Goal: Transaction & Acquisition: Obtain resource

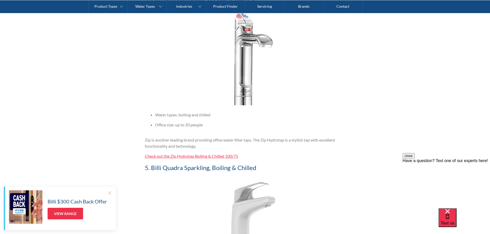
scroll to position [1002, 0]
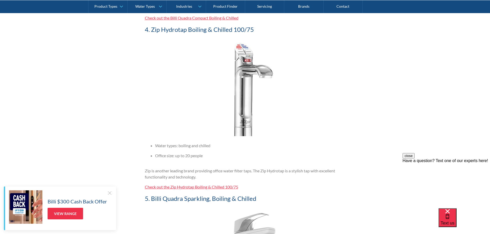
click at [202, 186] on link "Check out the Zip Hydrotap Boiling & Chilled 100/75" at bounding box center [191, 187] width 93 height 5
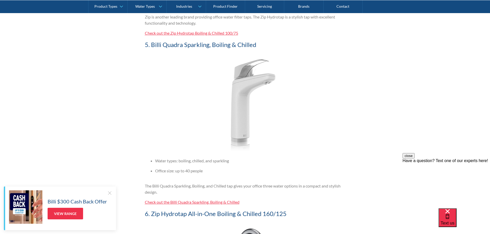
scroll to position [1157, 0]
click at [214, 201] on link "Check out the Billi Quadra Sparkling, Boiling & Chilled" at bounding box center [192, 201] width 95 height 5
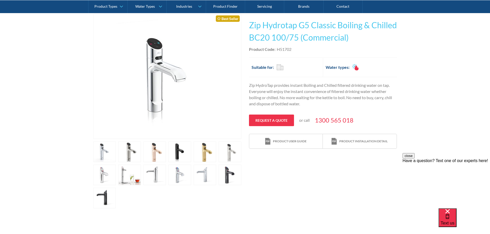
scroll to position [77, 0]
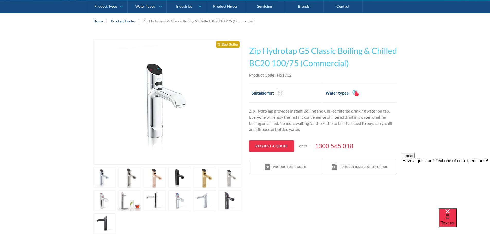
click at [103, 177] on link "open lightbox" at bounding box center [104, 177] width 23 height 21
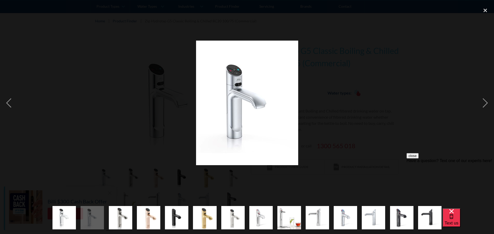
click at [170, 216] on img "show item 5 of 14" at bounding box center [176, 218] width 23 height 29
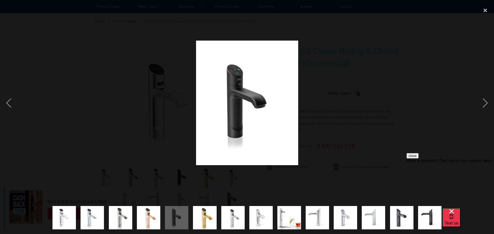
click at [355, 131] on div at bounding box center [247, 103] width 494 height 197
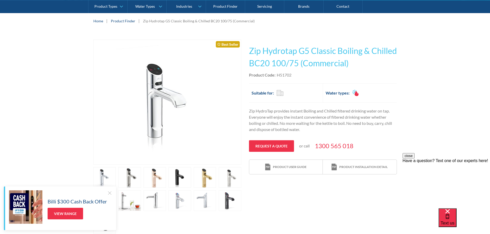
click at [107, 180] on link "open lightbox" at bounding box center [104, 177] width 23 height 21
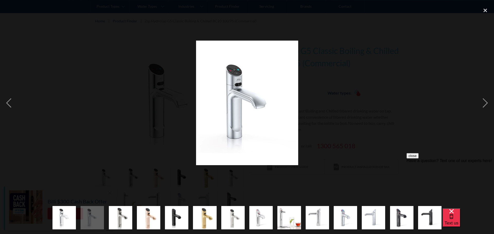
click at [378, 148] on div at bounding box center [247, 103] width 494 height 197
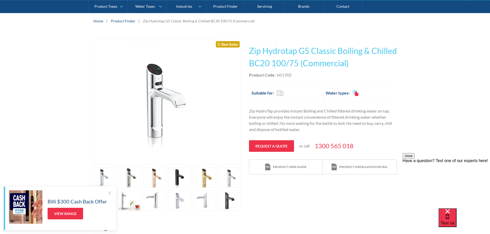
click at [125, 176] on link "open lightbox" at bounding box center [129, 177] width 23 height 21
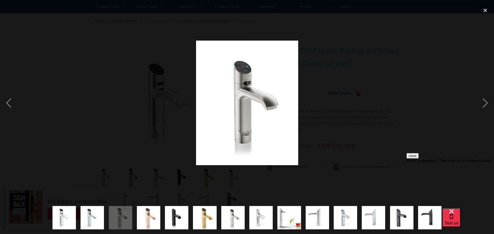
click at [252, 73] on img at bounding box center [247, 103] width 102 height 125
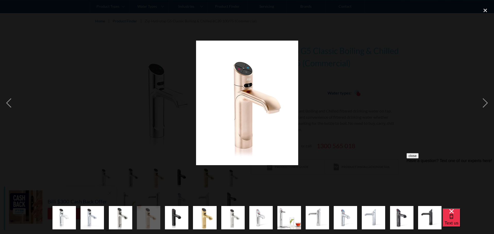
click at [184, 216] on img "show item 5 of 14" at bounding box center [176, 218] width 23 height 29
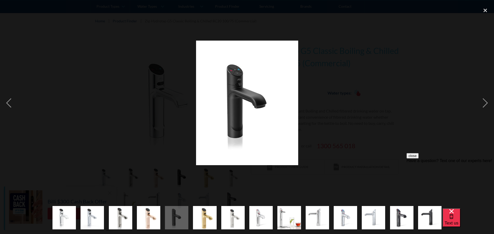
click at [201, 216] on img "show item 6 of 14" at bounding box center [204, 218] width 23 height 29
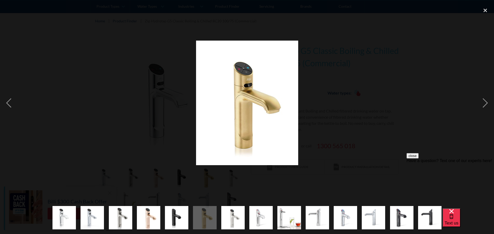
click at [226, 217] on img "show item 7 of 14" at bounding box center [232, 218] width 23 height 29
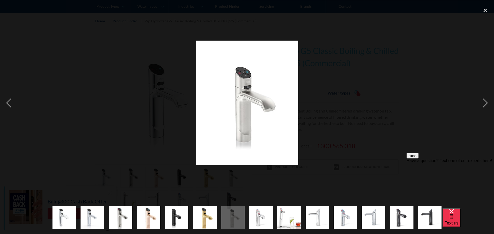
click at [251, 217] on img "show item 8 of 14" at bounding box center [260, 218] width 23 height 29
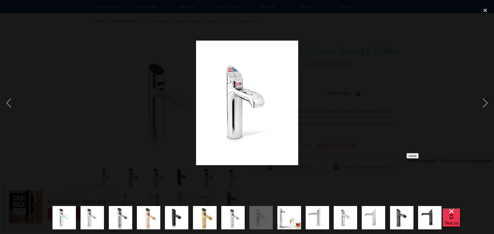
click at [328, 194] on div at bounding box center [247, 103] width 494 height 197
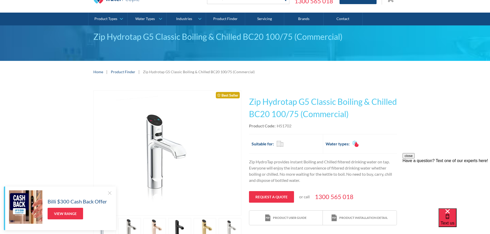
scroll to position [26, 0]
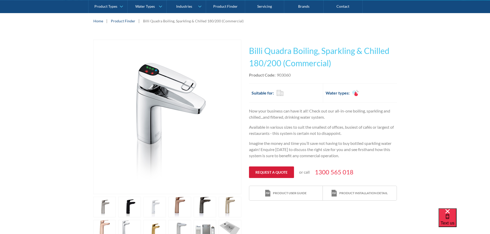
click at [261, 175] on link "Request a quote" at bounding box center [271, 173] width 45 height 12
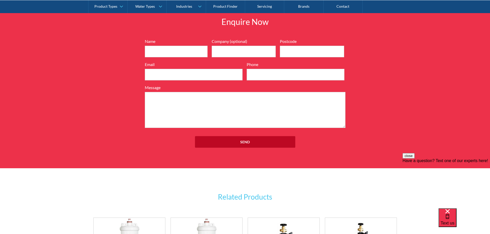
scroll to position [698, 0]
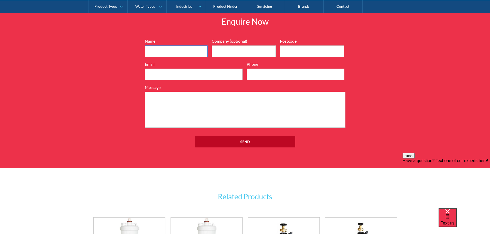
click at [169, 48] on input "Name" at bounding box center [176, 51] width 63 height 12
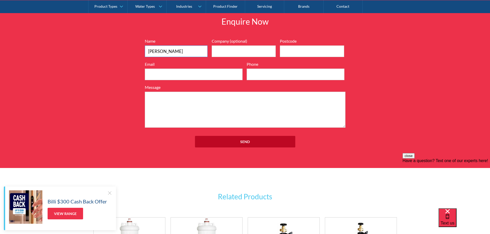
type input "Amy Scott"
click at [217, 56] on input "Company (optional)" at bounding box center [244, 51] width 64 height 12
type input "Air Charter Service"
click at [283, 52] on input "Postcode" at bounding box center [312, 51] width 64 height 12
type input "4006"
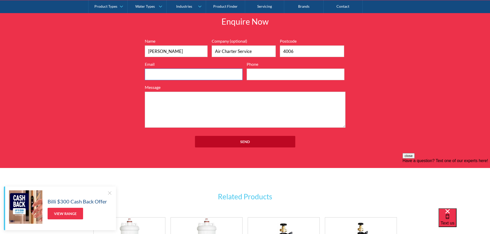
click at [176, 79] on input "Email" at bounding box center [194, 75] width 98 height 12
type input "amy.scott@aircharterservice.com.au"
click at [268, 78] on input "Phone" at bounding box center [295, 75] width 98 height 12
type input "4"
type input "0484737522"
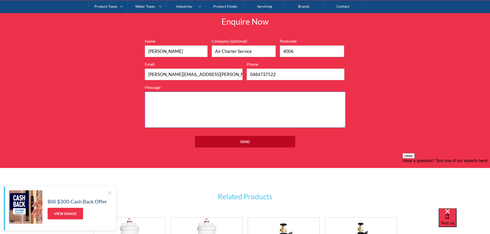
click at [251, 99] on textarea "Message" at bounding box center [245, 110] width 200 height 36
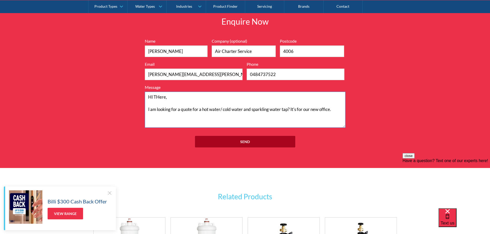
type textarea "HI THere, I am looking for a quote for a hot water/ cold water and sparkling wa…"
click at [257, 143] on input "Send" at bounding box center [245, 142] width 100 height 12
